Goal: Task Accomplishment & Management: Manage account settings

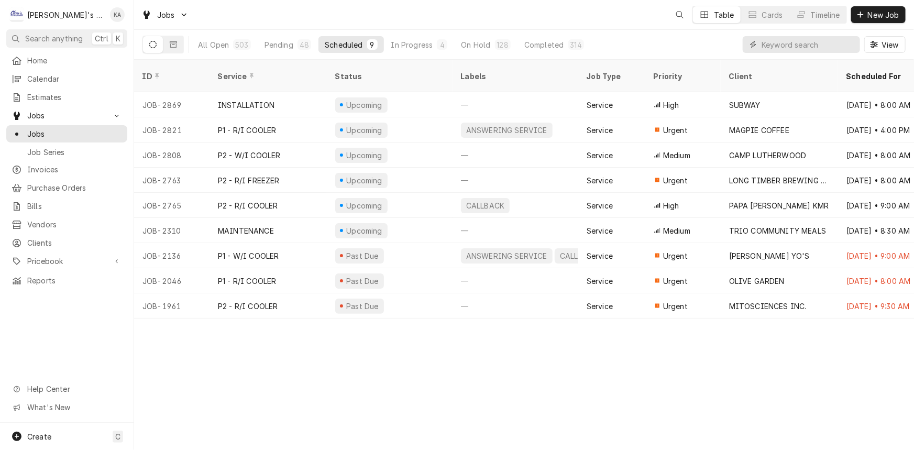
click at [780, 43] on input "Dynamic Content Wrapper" at bounding box center [808, 44] width 93 height 17
click at [214, 46] on div "All Open" at bounding box center [213, 44] width 31 height 11
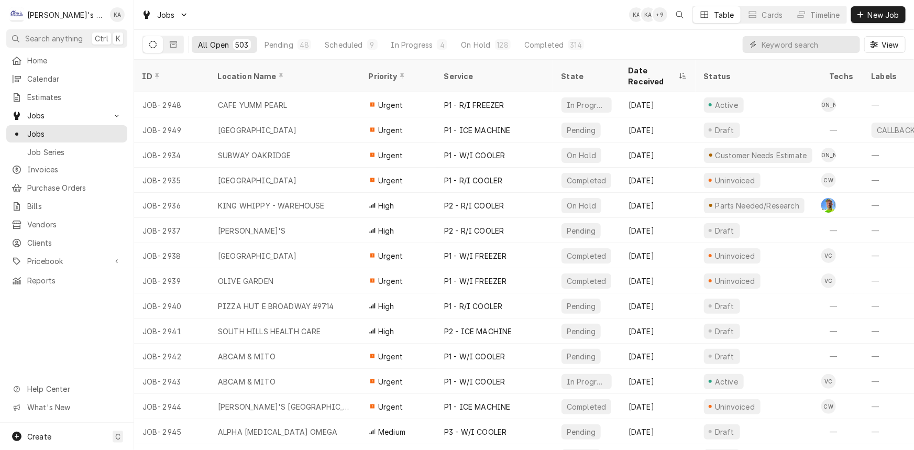
click at [783, 43] on input "Dynamic Content Wrapper" at bounding box center [808, 44] width 93 height 17
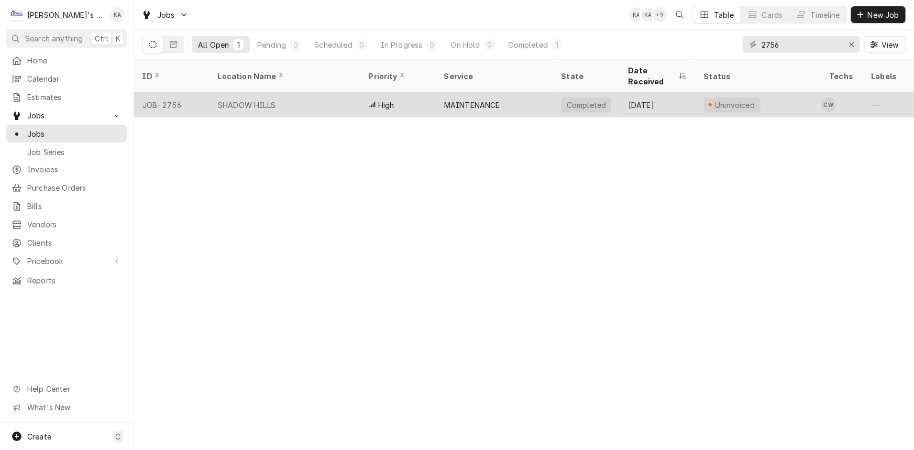
type input "2756"
click at [299, 102] on div "SHADOW HILLS" at bounding box center [285, 104] width 151 height 25
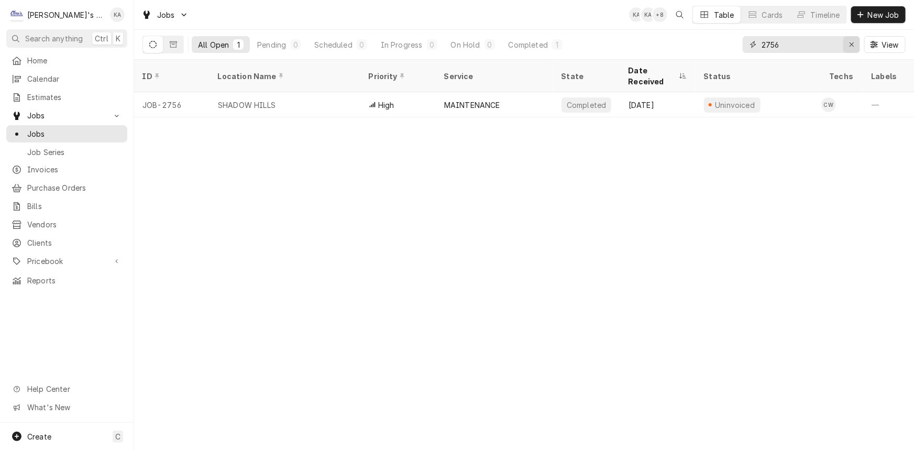
click at [849, 47] on icon "Erase input" at bounding box center [852, 44] width 6 height 7
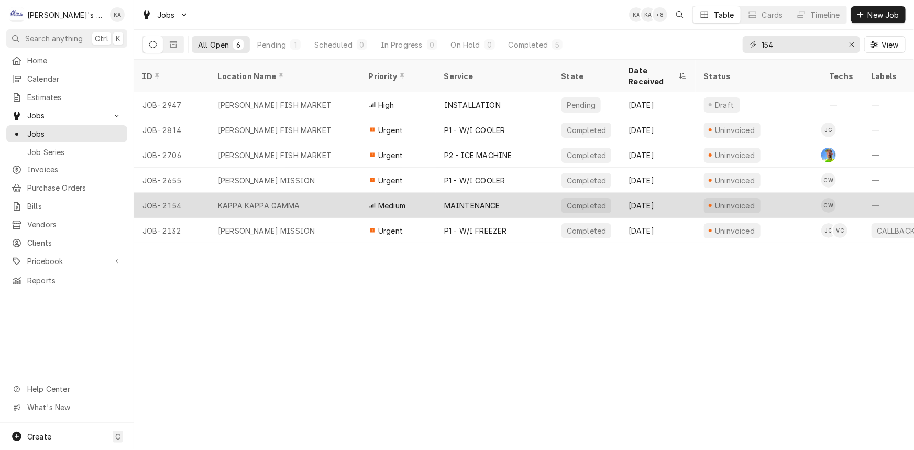
type input "154"
click at [274, 200] on div "KAPPA KAPPA GAMMA" at bounding box center [259, 205] width 82 height 11
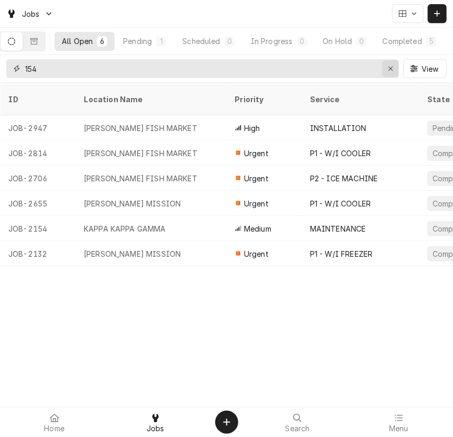
click at [391, 75] on button "Erase input" at bounding box center [391, 68] width 17 height 17
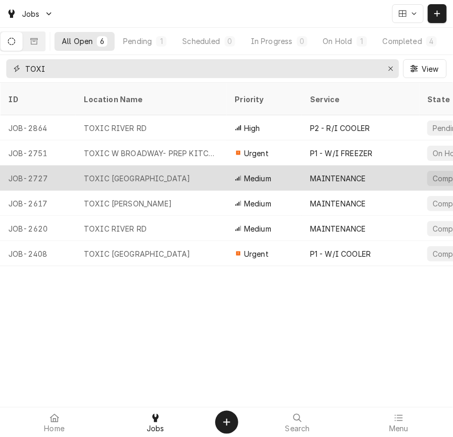
type input "TOXI"
click at [179, 166] on div "TOXIC SPRINGFIELD" at bounding box center [150, 178] width 151 height 25
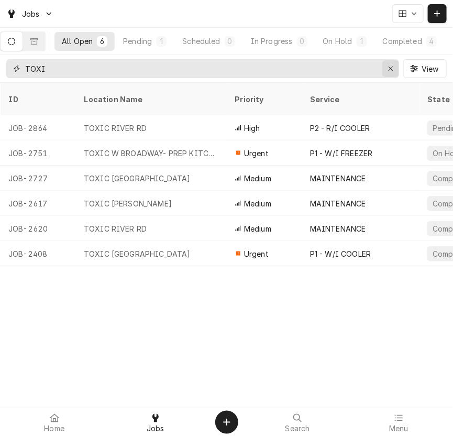
click at [390, 67] on icon "Erase input" at bounding box center [391, 68] width 6 height 7
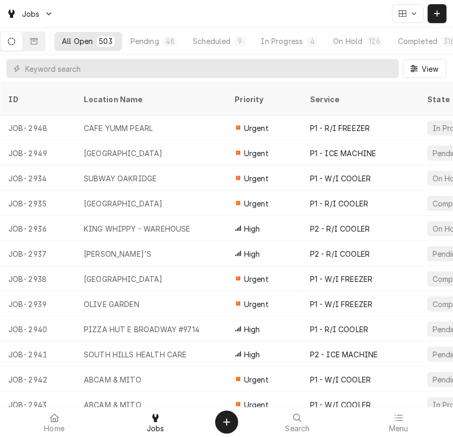
click at [337, 15] on div "Jobs" at bounding box center [226, 13] width 453 height 27
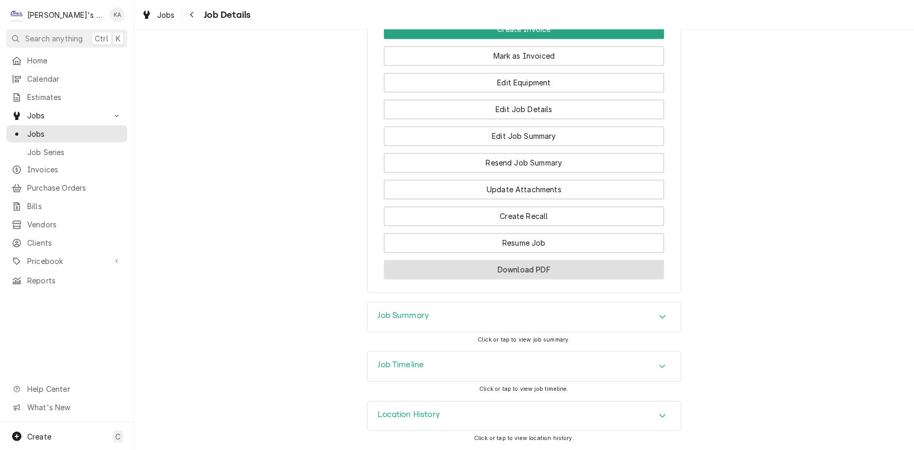
scroll to position [1073, 0]
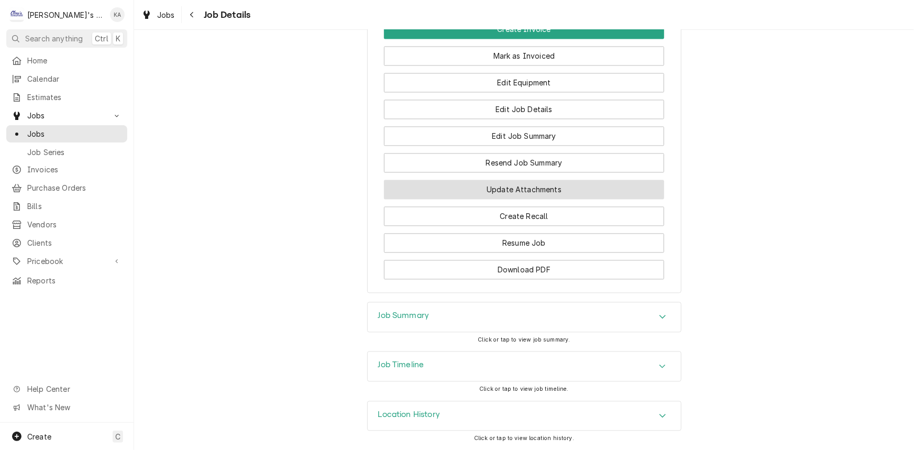
click at [477, 192] on button "Update Attachments" at bounding box center [524, 189] width 280 height 19
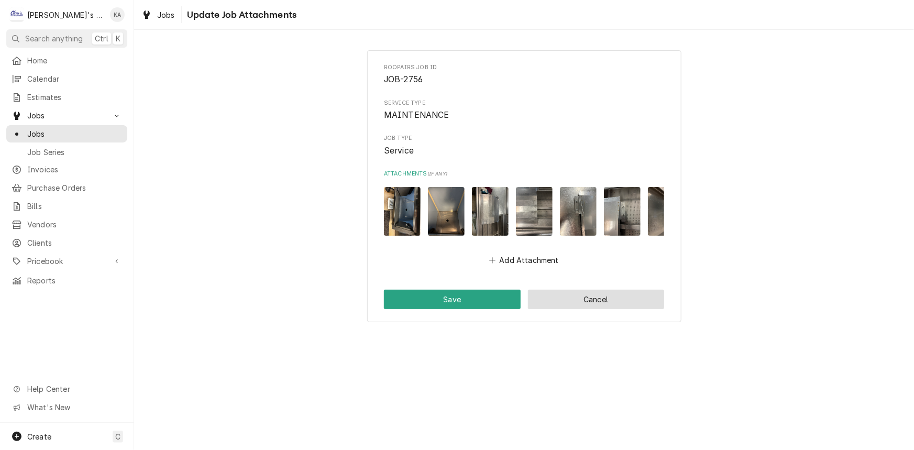
click at [563, 309] on button "Cancel" at bounding box center [596, 299] width 137 height 19
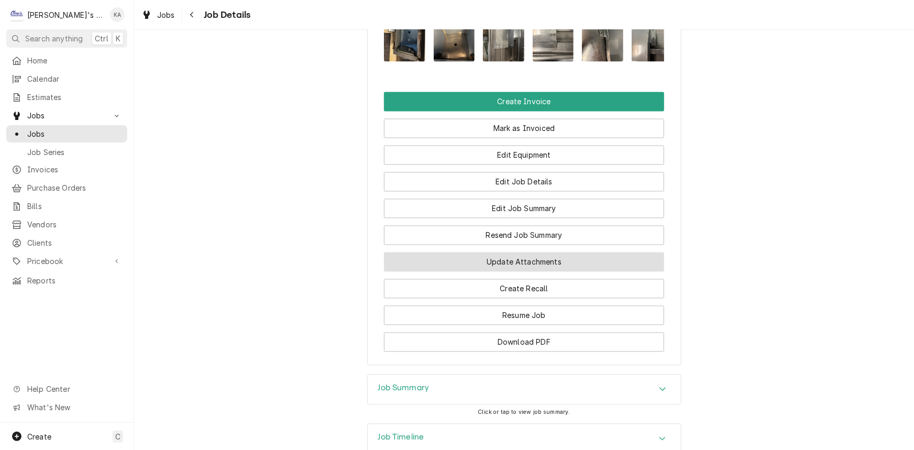
scroll to position [1018, 0]
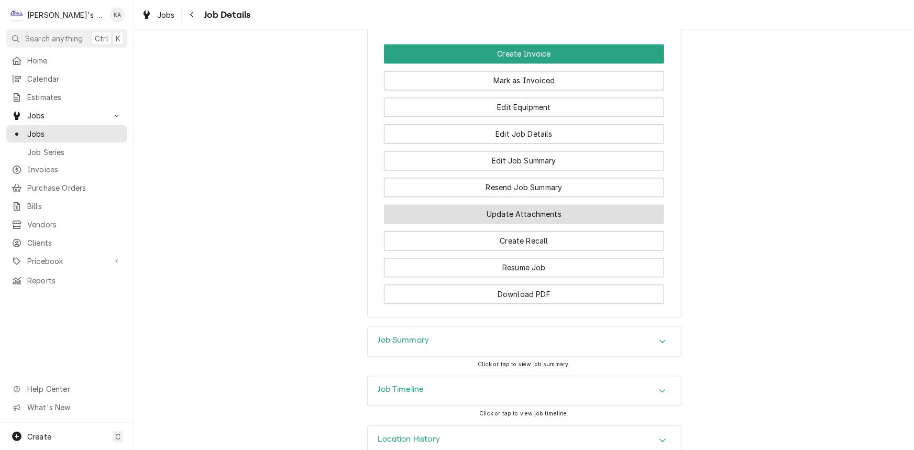
click at [514, 224] on button "Update Attachments" at bounding box center [524, 214] width 280 height 19
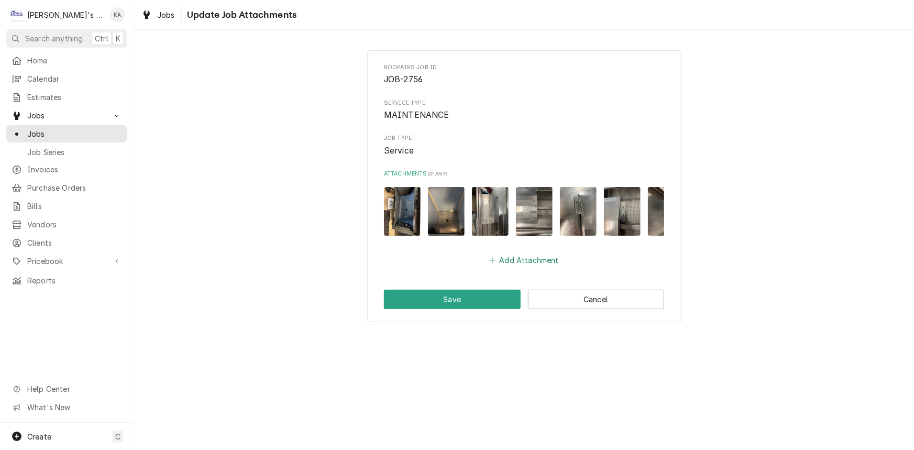
click at [514, 263] on button "Add Attachment" at bounding box center [524, 260] width 73 height 15
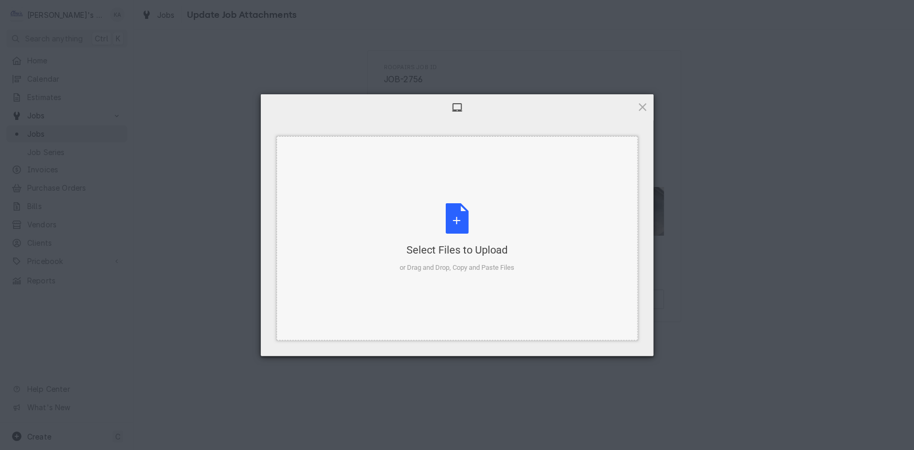
click at [529, 215] on div "Select Files to Upload or Drag and Drop, Copy and Paste Files" at bounding box center [458, 238] width 362 height 204
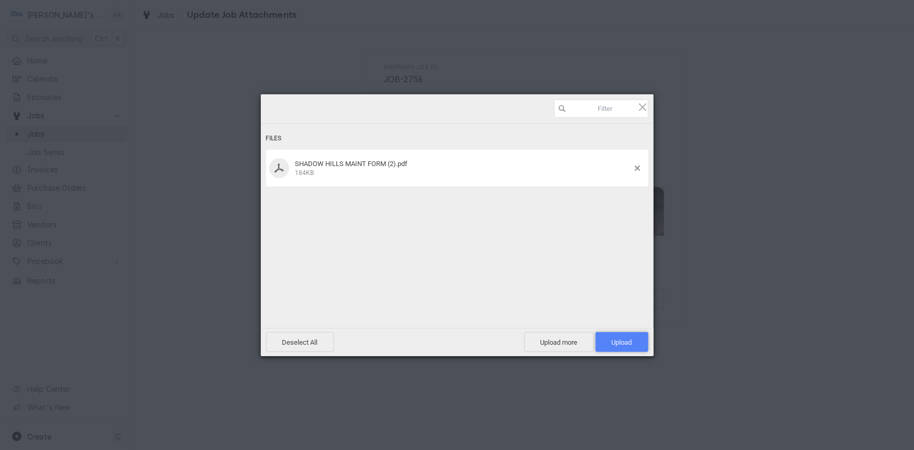
click at [612, 346] on span "Upload 1" at bounding box center [622, 343] width 20 height 8
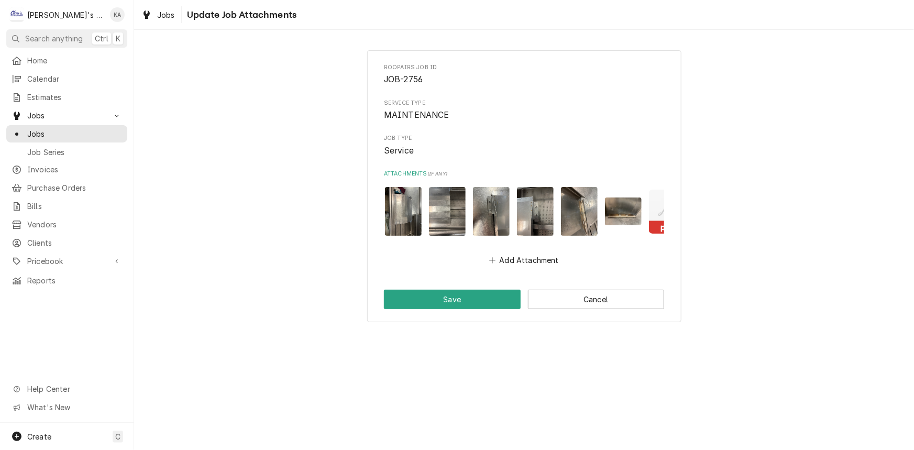
scroll to position [0, 115]
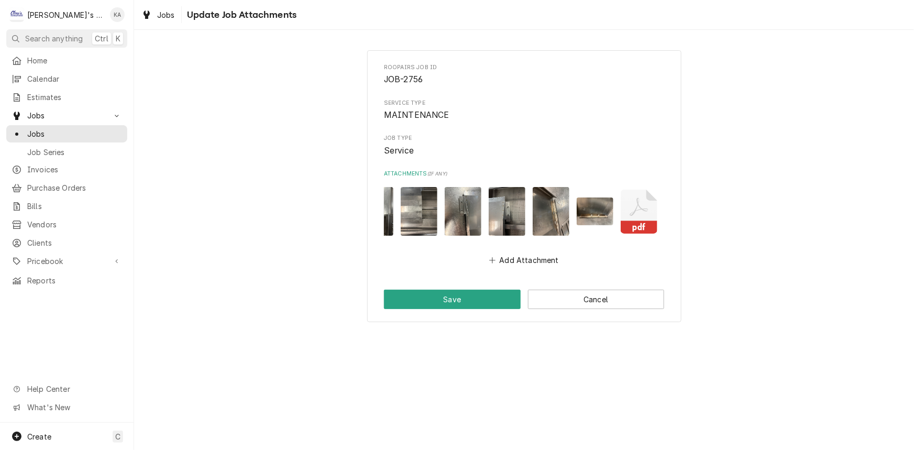
click at [641, 220] on icon "Attachments" at bounding box center [639, 212] width 37 height 44
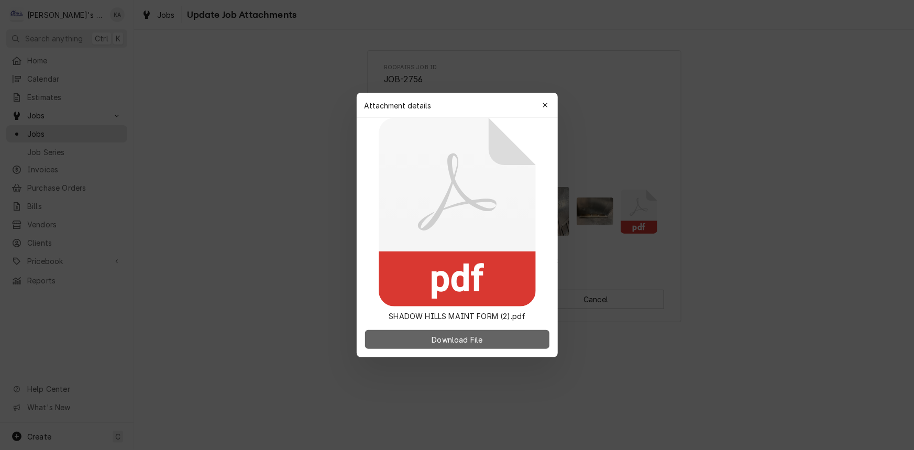
click at [502, 342] on button "Download File" at bounding box center [457, 339] width 184 height 19
click at [824, 63] on div at bounding box center [457, 225] width 914 height 450
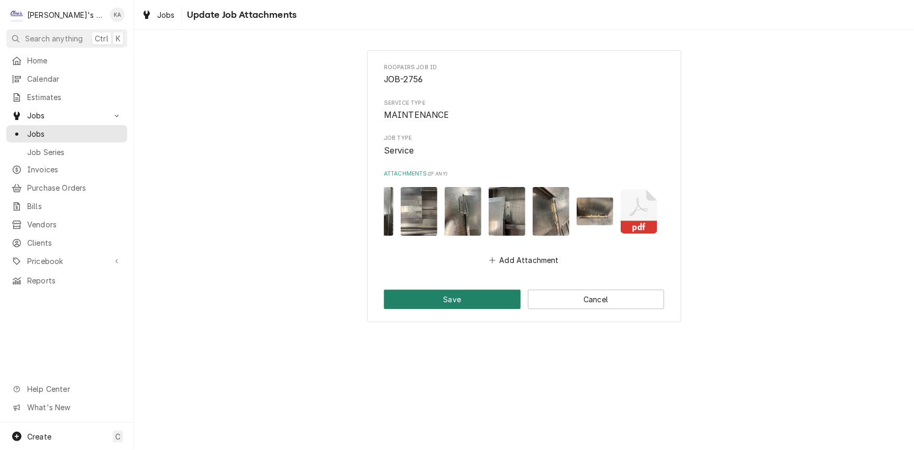
click at [477, 309] on button "Save" at bounding box center [452, 299] width 137 height 19
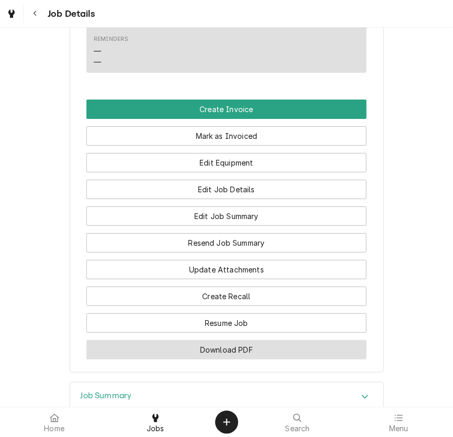
scroll to position [1097, 0]
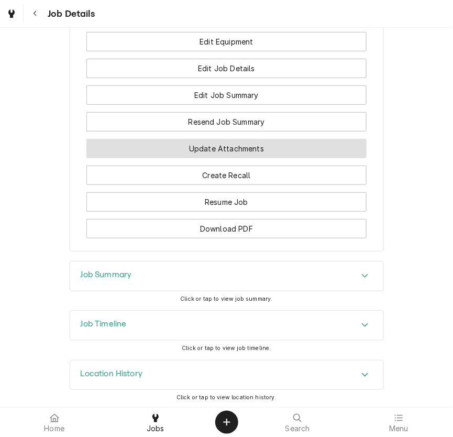
click at [252, 150] on button "Update Attachments" at bounding box center [226, 148] width 280 height 19
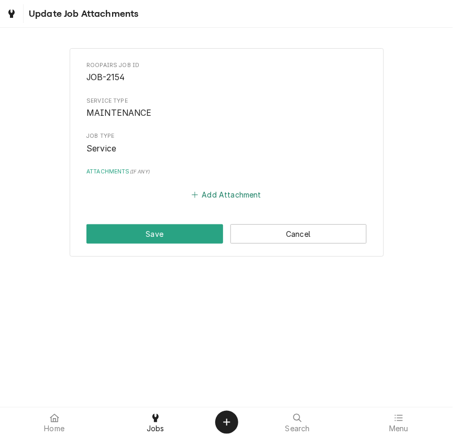
click at [247, 191] on button "Add Attachment" at bounding box center [226, 195] width 73 height 15
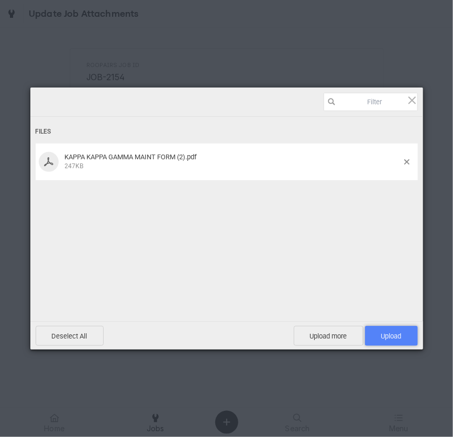
click at [391, 335] on span "Upload 1" at bounding box center [392, 336] width 20 height 8
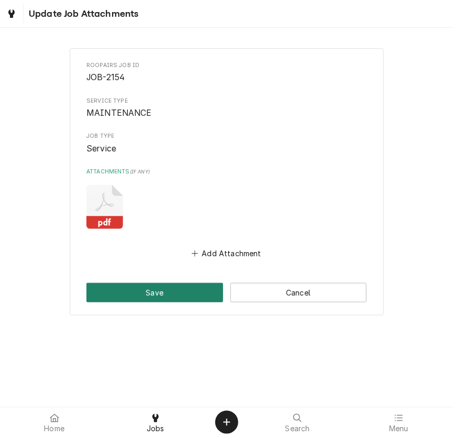
click at [175, 286] on button "Save" at bounding box center [154, 292] width 137 height 19
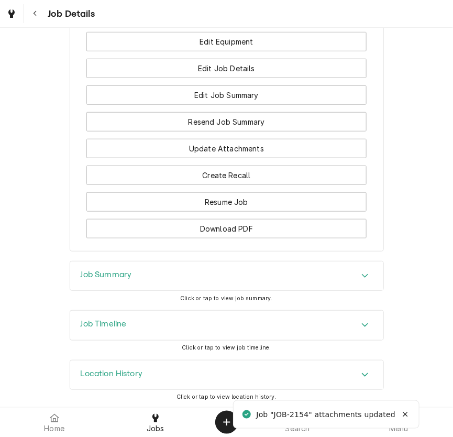
click at [226, 322] on div "Job Timeline" at bounding box center [226, 325] width 313 height 29
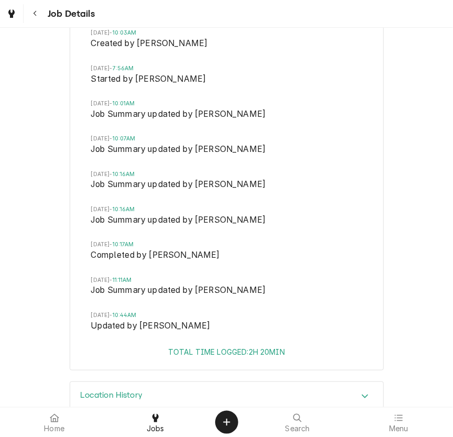
scroll to position [1600, 0]
